Goal: Task Accomplishment & Management: Use online tool/utility

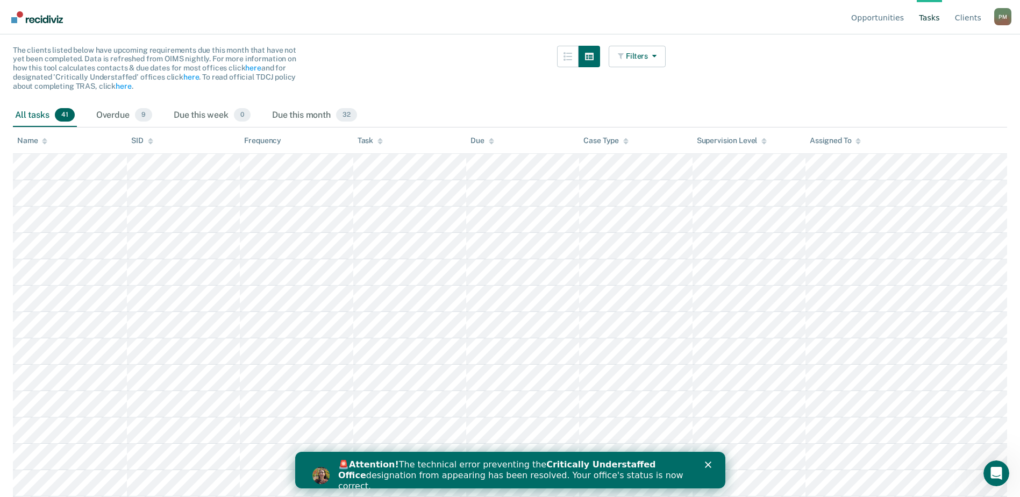
scroll to position [108, 0]
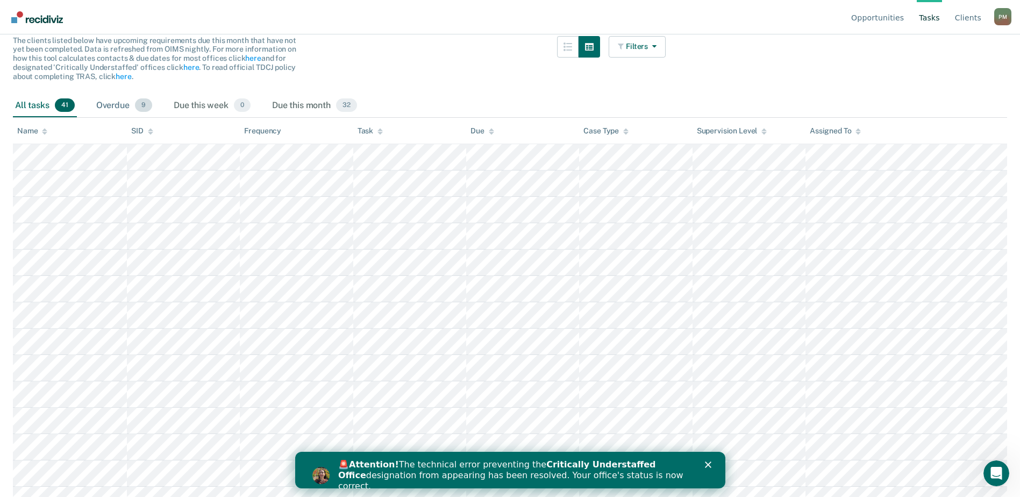
click at [133, 104] on div "Overdue 9" at bounding box center [124, 106] width 60 height 24
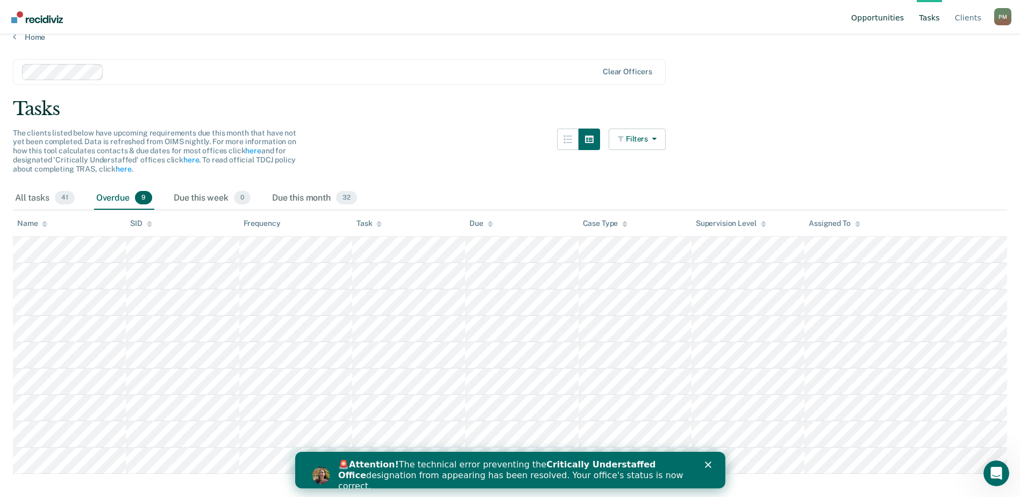
click at [876, 15] on link "Opportunities" at bounding box center [877, 17] width 57 height 34
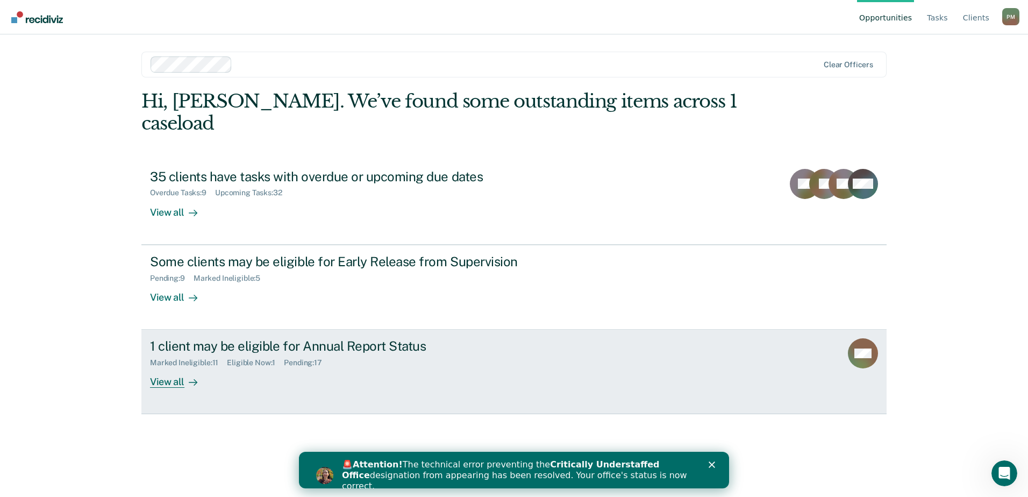
click at [172, 367] on div "View all" at bounding box center [180, 377] width 60 height 21
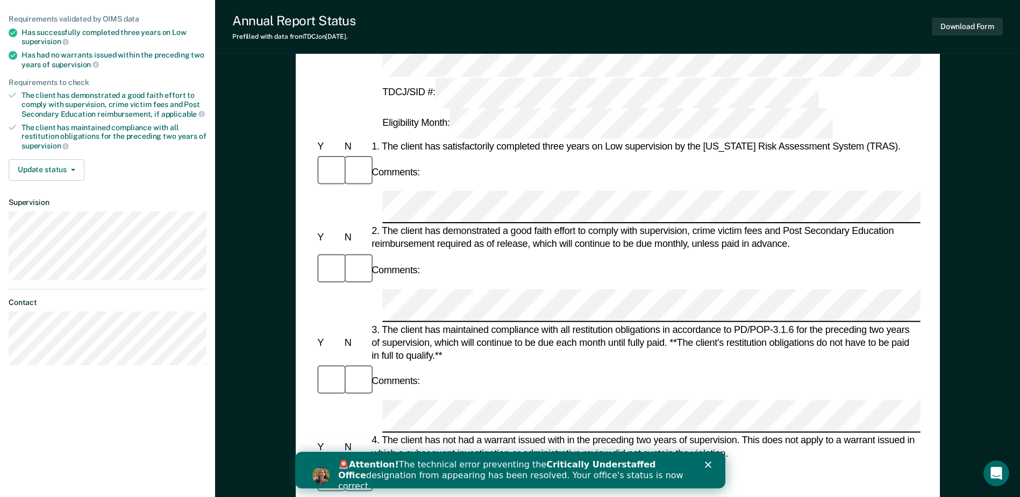
scroll to position [108, 0]
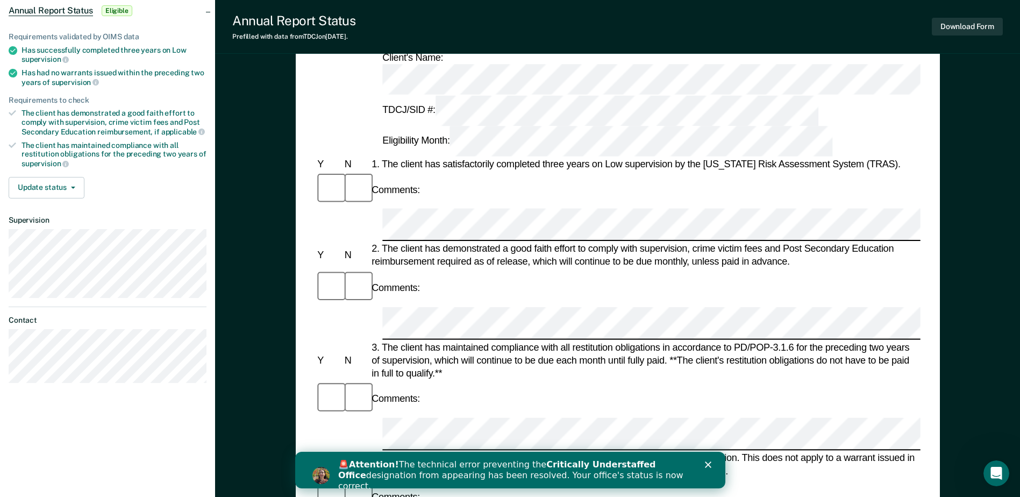
click at [179, 219] on dt "Supervision" at bounding box center [108, 220] width 198 height 9
